Goal: Task Accomplishment & Management: Use online tool/utility

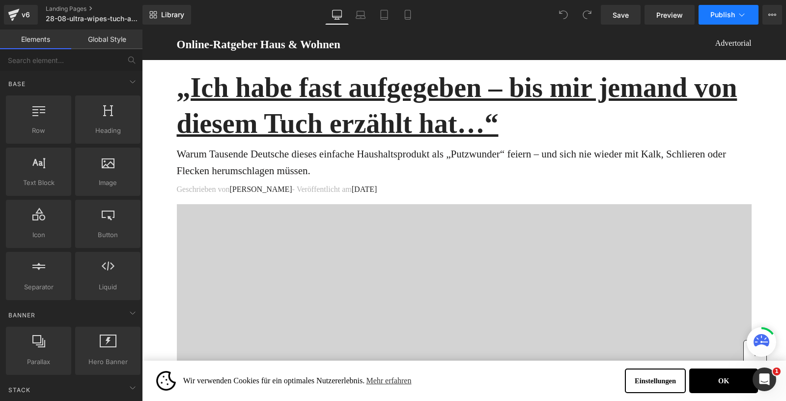
click at [738, 15] on icon at bounding box center [742, 15] width 10 height 10
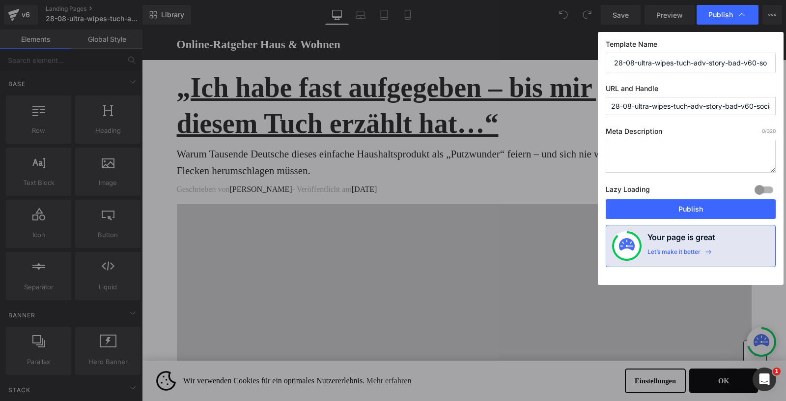
click at [738, 15] on icon at bounding box center [742, 15] width 10 height 10
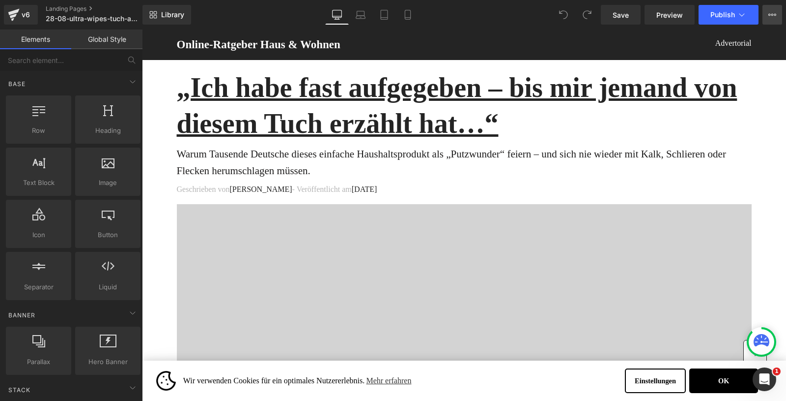
click at [776, 14] on icon at bounding box center [776, 15] width 2 height 2
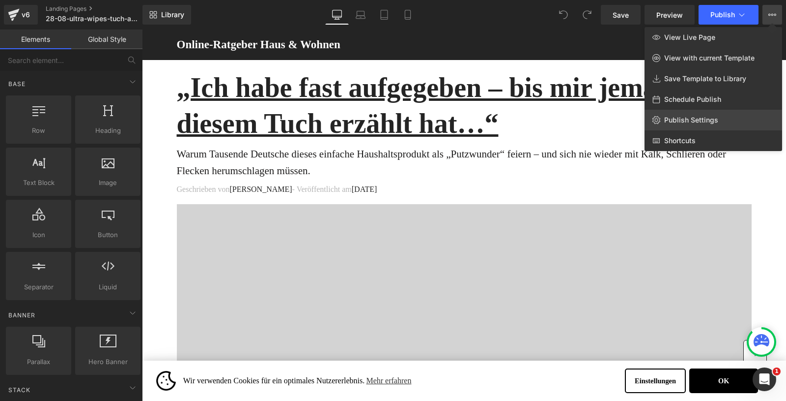
click at [685, 120] on span "Publish Settings" at bounding box center [692, 120] width 54 height 9
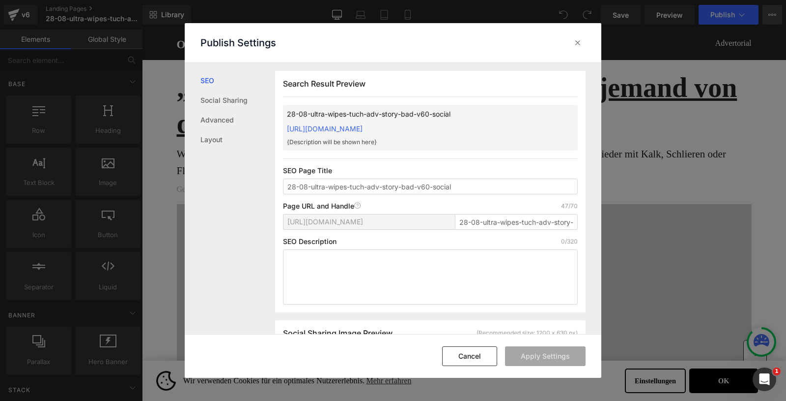
scroll to position [0, 0]
click at [576, 44] on icon at bounding box center [578, 43] width 10 height 10
